Goal: Transaction & Acquisition: Purchase product/service

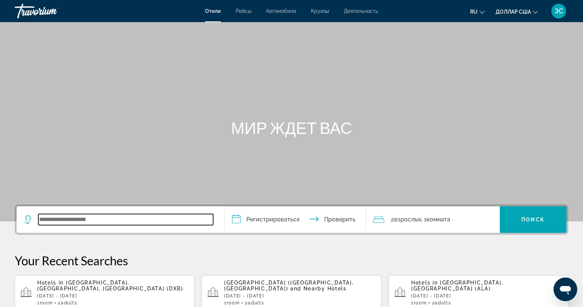
click at [92, 218] on input "Виджет поиска" at bounding box center [125, 219] width 175 height 11
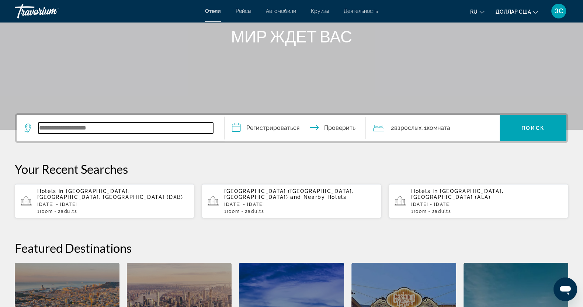
scroll to position [88, 0]
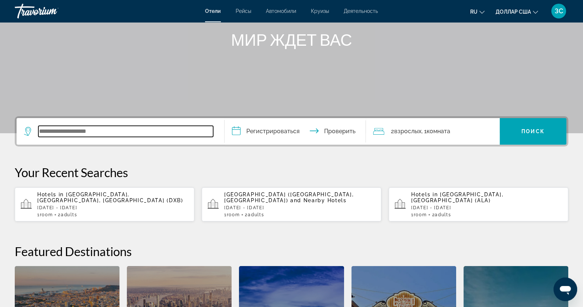
click at [85, 132] on input "Виджет поиска" at bounding box center [125, 131] width 175 height 11
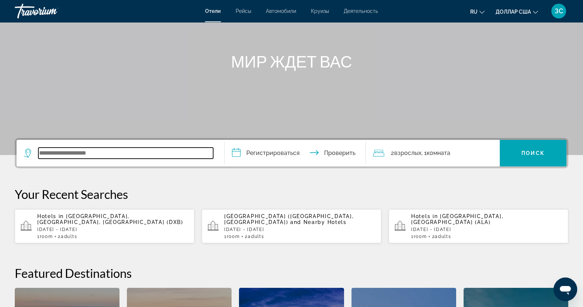
scroll to position [0, 0]
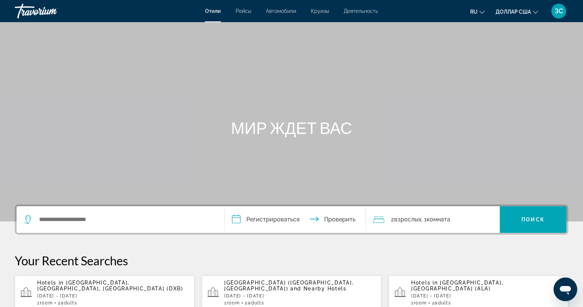
click at [561, 9] on font "ЗС" at bounding box center [558, 11] width 8 height 8
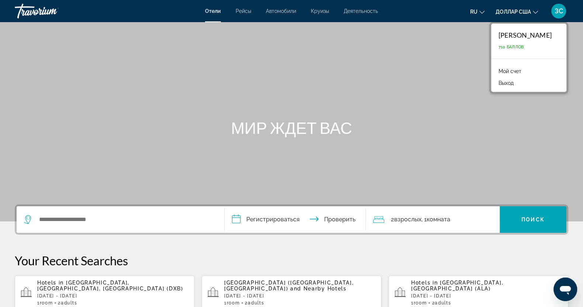
click at [507, 70] on font "Мой счет" at bounding box center [509, 71] width 23 height 6
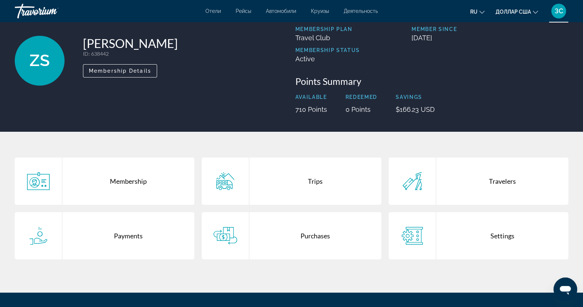
scroll to position [46, 0]
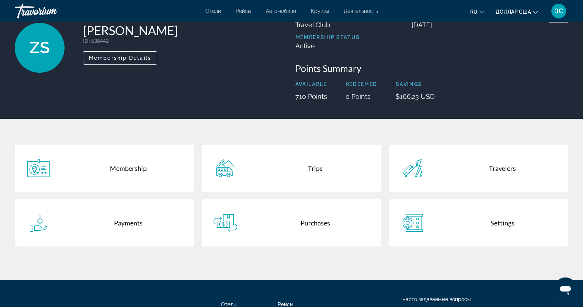
click at [309, 167] on div "Trips" at bounding box center [315, 168] width 132 height 47
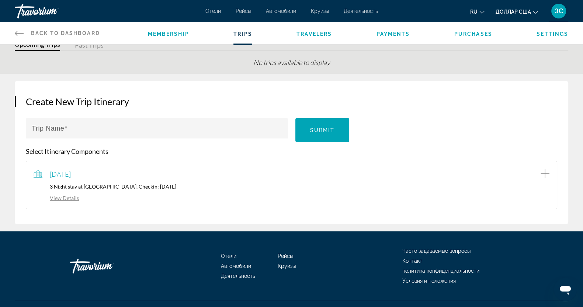
scroll to position [43, 0]
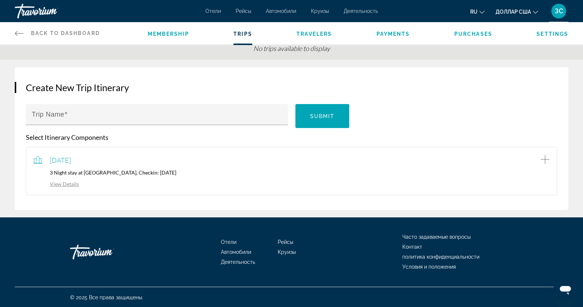
click at [58, 183] on link "View Details" at bounding box center [56, 184] width 45 height 6
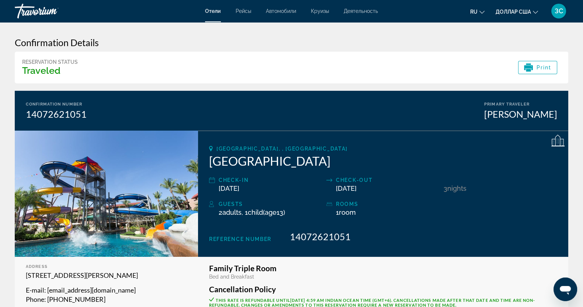
scroll to position [46, 0]
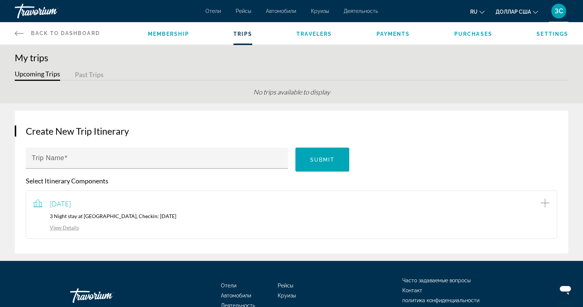
click at [316, 31] on span "Travelers" at bounding box center [313, 34] width 35 height 6
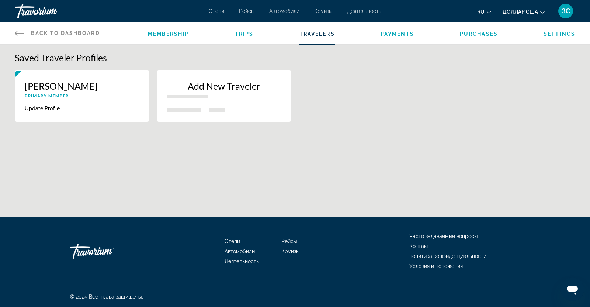
click at [243, 33] on span "Trips" at bounding box center [244, 34] width 19 height 6
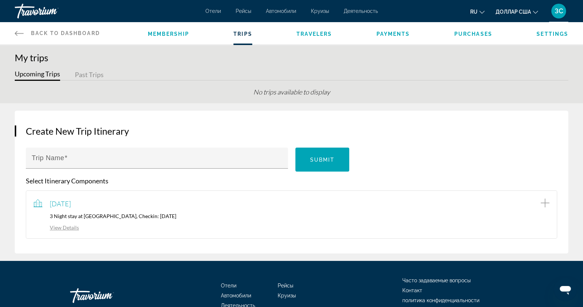
click at [164, 32] on span "Membership" at bounding box center [168, 34] width 41 height 6
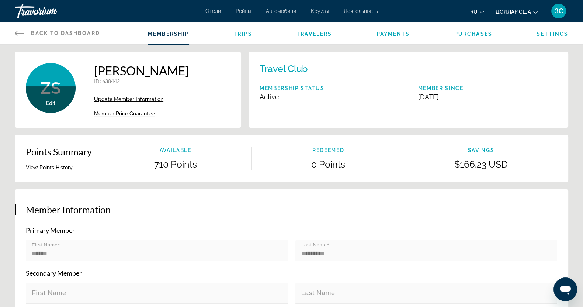
click at [558, 10] on font "ЗС" at bounding box center [558, 11] width 8 height 8
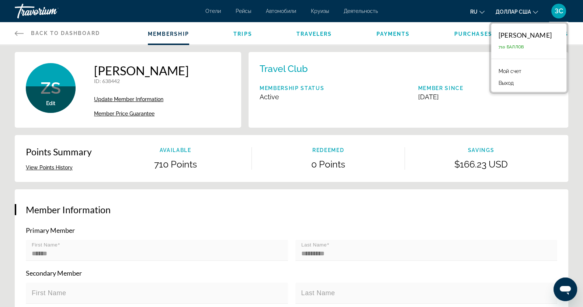
click at [295, 89] on p "Membership Status" at bounding box center [292, 88] width 65 height 6
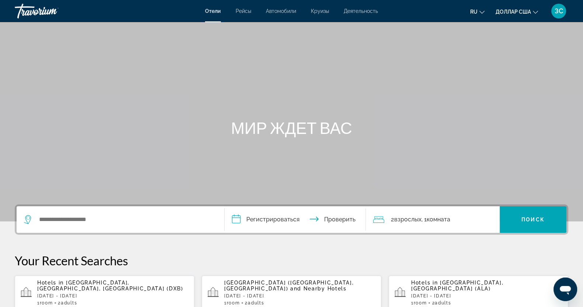
click at [109, 289] on p "Hotels in [GEOGRAPHIC_DATA], [GEOGRAPHIC_DATA], [GEOGRAPHIC_DATA] (DXB)" at bounding box center [112, 285] width 151 height 12
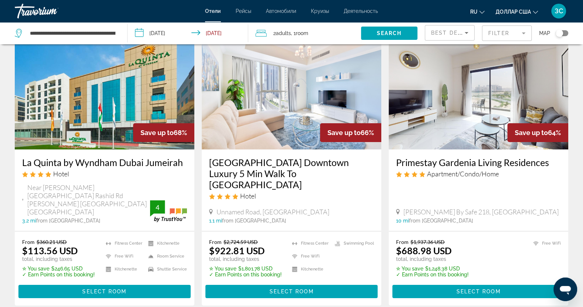
scroll to position [92, 0]
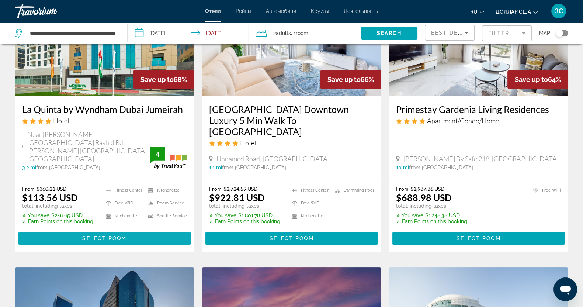
click at [109, 235] on span "Select Room" at bounding box center [104, 238] width 44 height 6
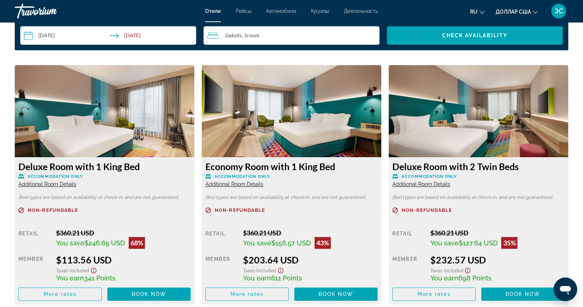
scroll to position [1014, 0]
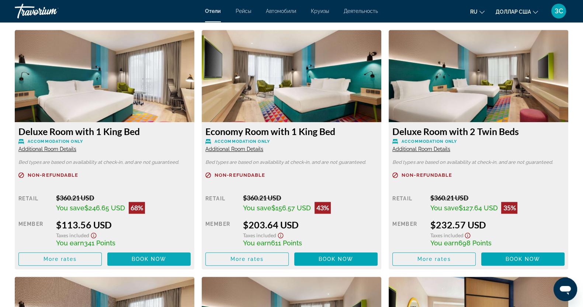
click at [152, 259] on span "Book now" at bounding box center [149, 259] width 35 height 6
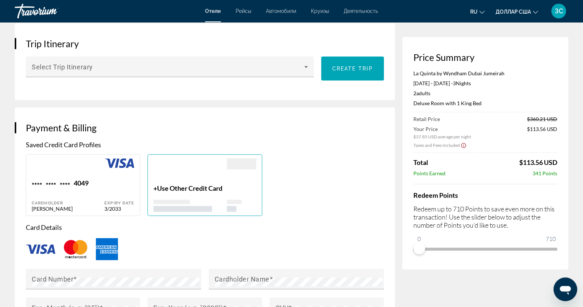
scroll to position [445, 0]
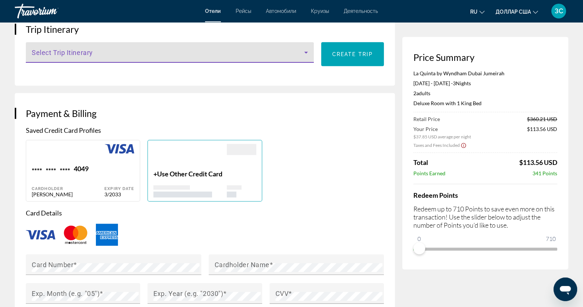
click at [307, 49] on icon "Основное содержание" at bounding box center [306, 52] width 9 height 9
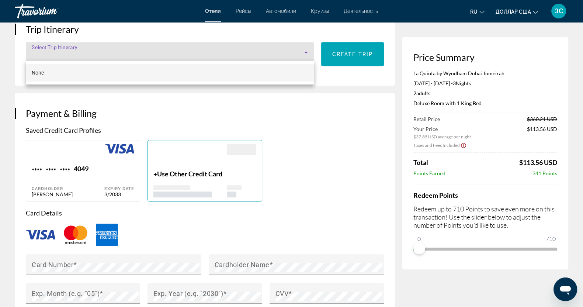
click at [205, 108] on div at bounding box center [291, 153] width 583 height 307
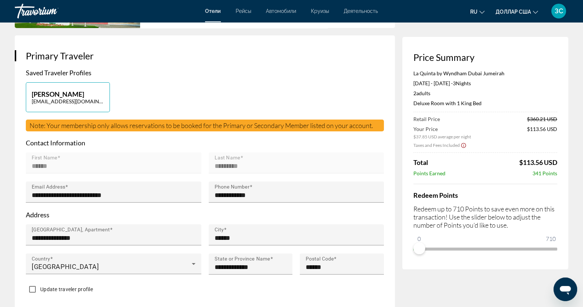
scroll to position [138, 0]
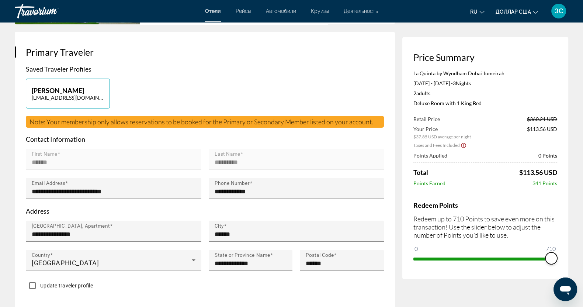
drag, startPoint x: 421, startPoint y: 246, endPoint x: 565, endPoint y: 250, distance: 144.9
click at [565, 250] on div "Price Summary [GEOGRAPHIC_DATA] by Wyndham Dubai Jumeirah [DATE] - [DATE] - 3 N…" at bounding box center [485, 158] width 166 height 242
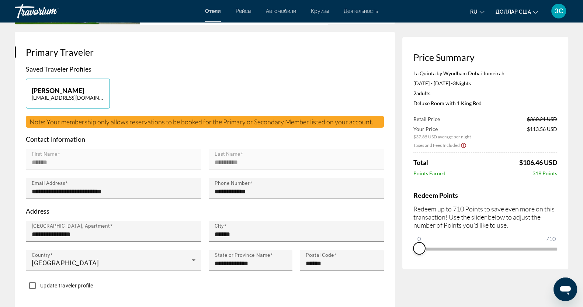
drag, startPoint x: 551, startPoint y: 261, endPoint x: 410, endPoint y: 267, distance: 141.7
click at [410, 267] on div "Price Summary [GEOGRAPHIC_DATA] by Wyndham Dubai Jumeirah [DATE] - [DATE] - 3 N…" at bounding box center [485, 153] width 166 height 232
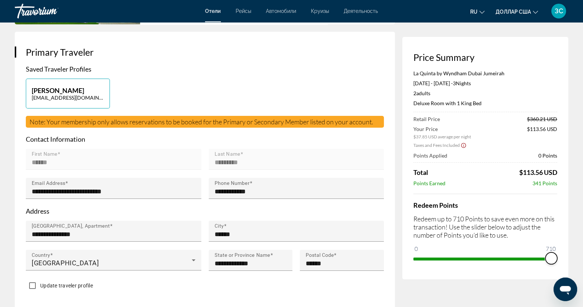
drag, startPoint x: 418, startPoint y: 248, endPoint x: 563, endPoint y: 245, distance: 144.2
click at [563, 245] on div "Price Summary [GEOGRAPHIC_DATA] by Wyndham Dubai Jumeirah [DATE] - [DATE] - 3 N…" at bounding box center [485, 158] width 166 height 242
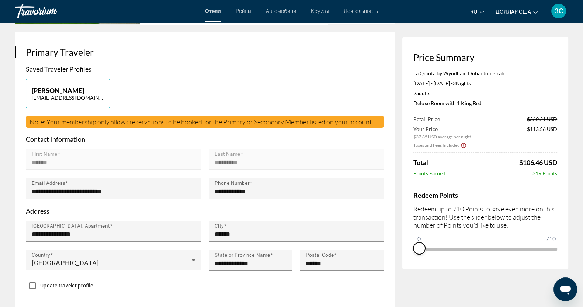
drag, startPoint x: 552, startPoint y: 257, endPoint x: 406, endPoint y: 250, distance: 146.9
click at [406, 249] on div "Price Summary [GEOGRAPHIC_DATA] by Wyndham Dubai Jumeirah [DATE] - [DATE] - 3 N…" at bounding box center [485, 153] width 166 height 232
click at [421, 247] on ngx-slider "0 710 0" at bounding box center [485, 247] width 144 height 1
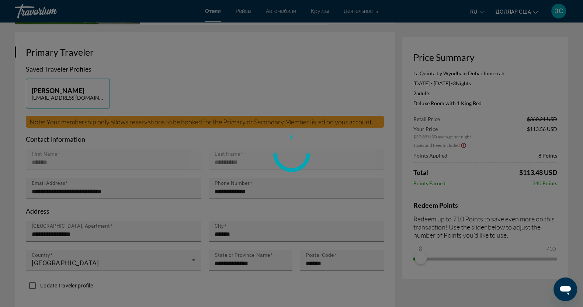
drag, startPoint x: 421, startPoint y: 224, endPoint x: 453, endPoint y: 225, distance: 32.1
click at [456, 221] on div at bounding box center [291, 153] width 583 height 307
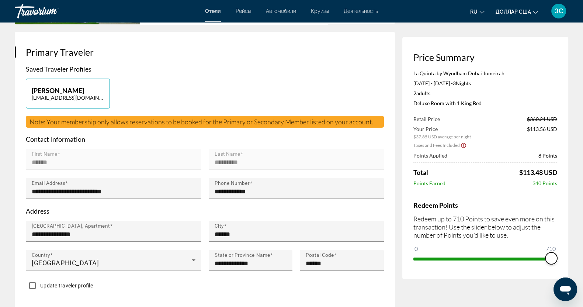
drag, startPoint x: 421, startPoint y: 257, endPoint x: 581, endPoint y: 268, distance: 161.1
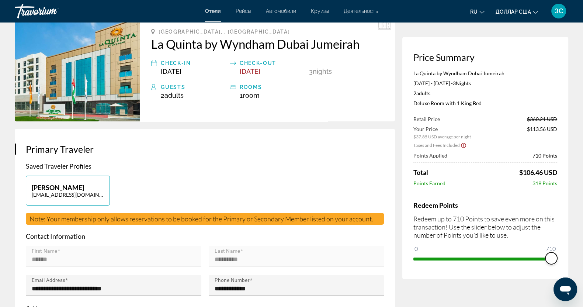
scroll to position [0, 0]
